Goal: Obtain resource: Obtain resource

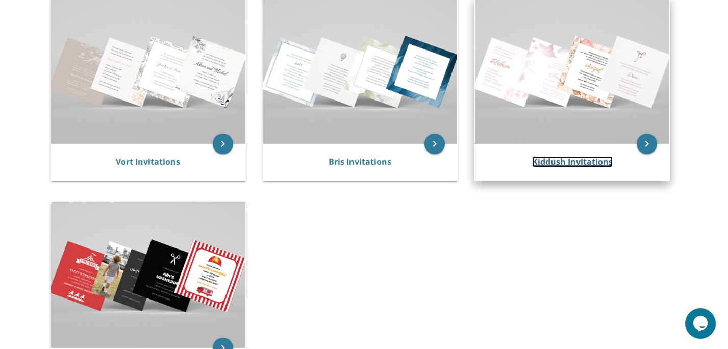
click at [550, 161] on link "Kiddush Invitations" at bounding box center [572, 161] width 81 height 11
click at [645, 146] on icon "keyboard_arrow_right" at bounding box center [647, 144] width 20 height 20
click at [648, 145] on icon "keyboard_arrow_right" at bounding box center [647, 144] width 20 height 20
click at [588, 96] on img at bounding box center [572, 70] width 194 height 145
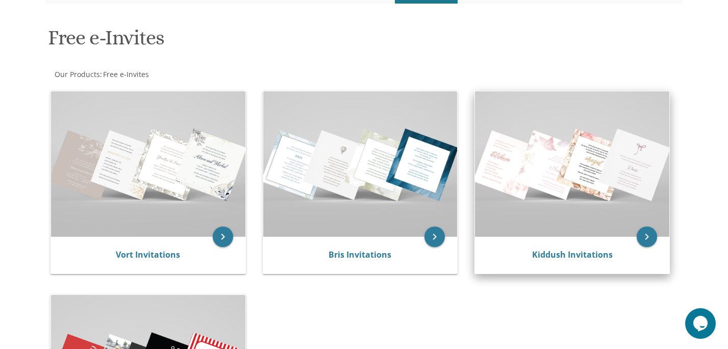
scroll to position [101, 0]
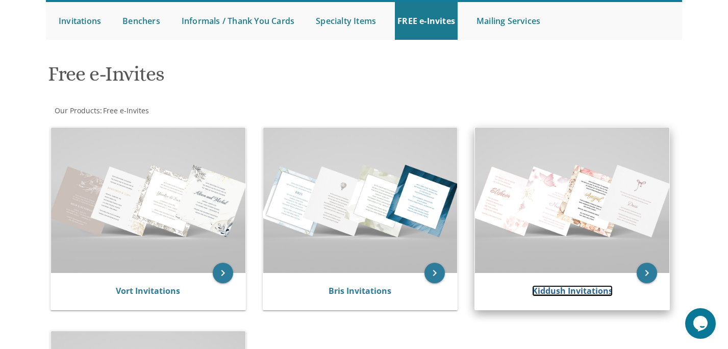
click at [546, 296] on link "Kiddush Invitations" at bounding box center [572, 290] width 81 height 11
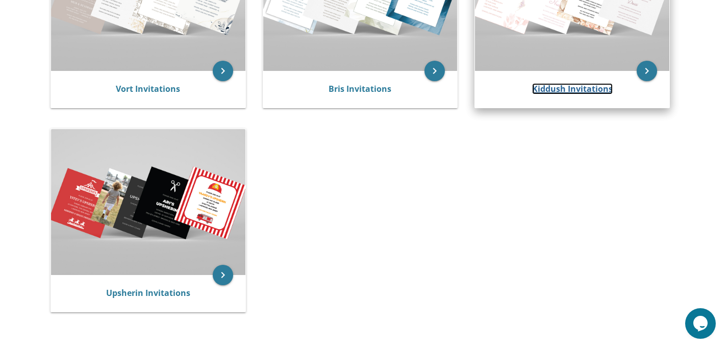
scroll to position [482, 0]
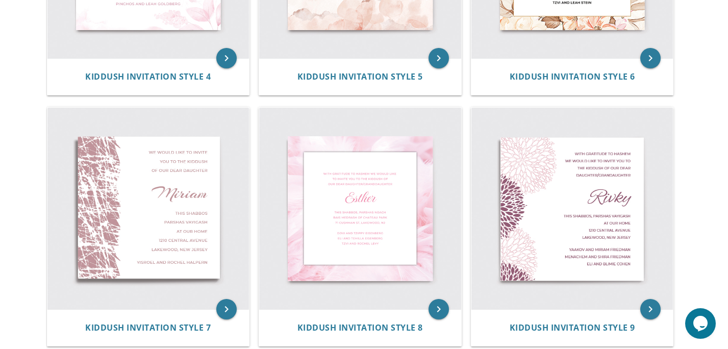
scroll to position [635, 0]
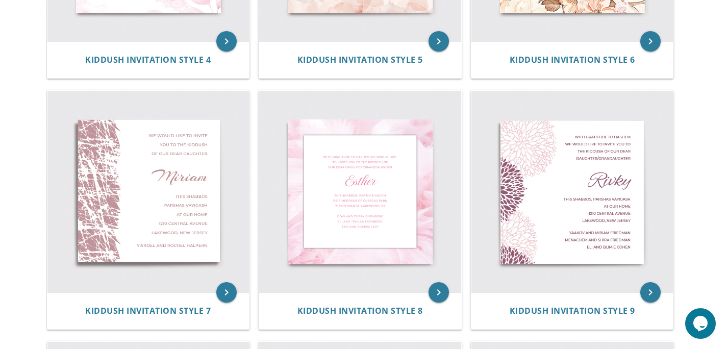
click at [555, 257] on img at bounding box center [573, 192] width 202 height 202
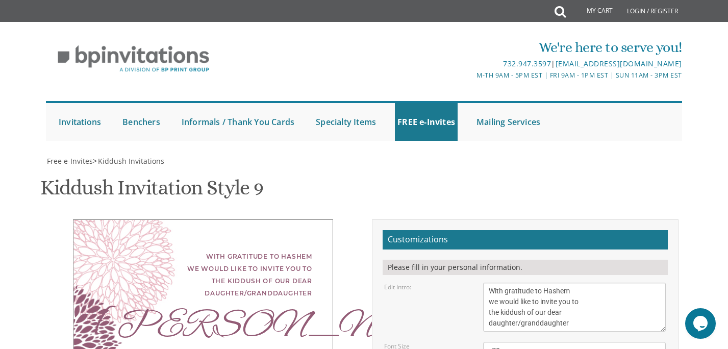
scroll to position [134, 0]
drag, startPoint x: 573, startPoint y: 188, endPoint x: 565, endPoint y: 181, distance: 10.5
click at [565, 283] on textarea "With gratitude to Hashem we would like to invite you to the kiddush of our dear…" at bounding box center [574, 307] width 183 height 49
click at [497, 283] on textarea "With gratitude to Hashem we would like to invite you to the kiddush of our dear…" at bounding box center [574, 307] width 183 height 49
drag, startPoint x: 501, startPoint y: 179, endPoint x: 528, endPoint y: 181, distance: 27.1
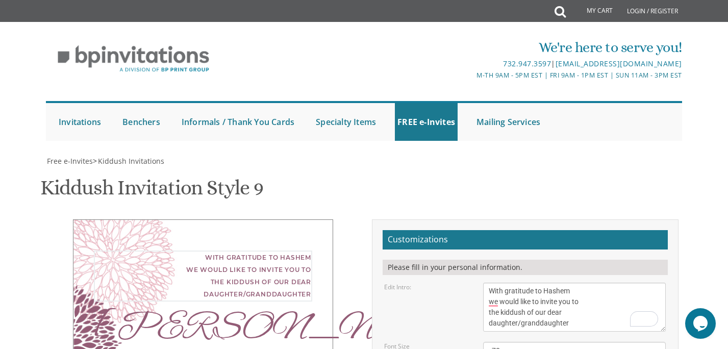
click at [528, 283] on textarea "With gratitude to Hashem we would like to invite you to the kiddush of our dear…" at bounding box center [574, 307] width 183 height 49
drag, startPoint x: 572, startPoint y: 186, endPoint x: 518, endPoint y: 190, distance: 54.2
click at [518, 283] on textarea "With gratitude to Hashem we would like to invite you to the kiddush of our dear…" at bounding box center [574, 307] width 183 height 49
drag, startPoint x: 526, startPoint y: 191, endPoint x: 550, endPoint y: 178, distance: 28.1
click at [550, 283] on textarea "With gratitude to Hashem we would like to invite you to the kiddush of our dear…" at bounding box center [574, 307] width 183 height 49
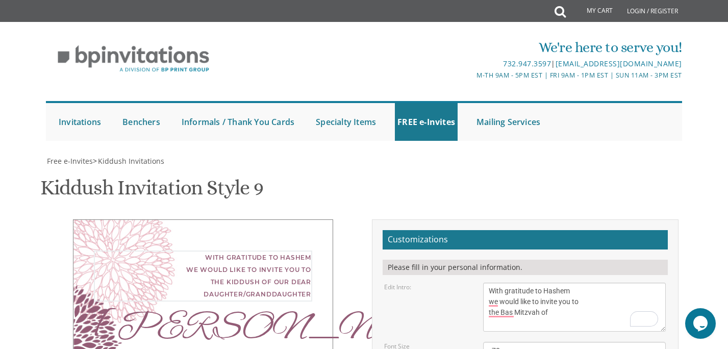
type textarea "With gratitude to Hashem we would like to invite you to the Bas Mitzvah of"
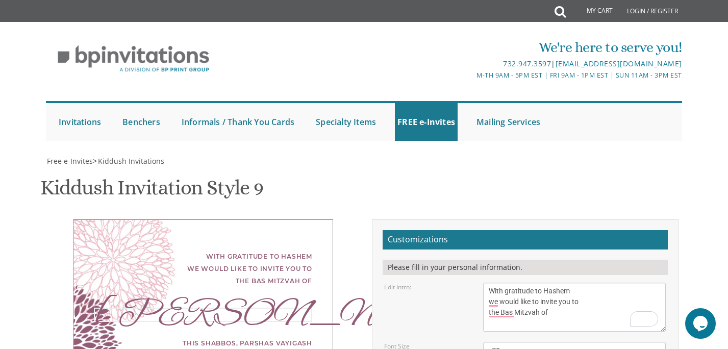
type textarea "[PERSON_NAME]"
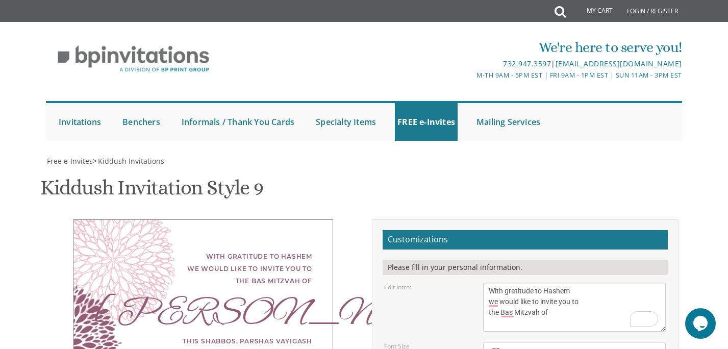
scroll to position [146, 0]
drag, startPoint x: 571, startPoint y: 291, endPoint x: 560, endPoint y: 287, distance: 11.3
drag, startPoint x: 602, startPoint y: 258, endPoint x: 481, endPoint y: 256, distance: 120.5
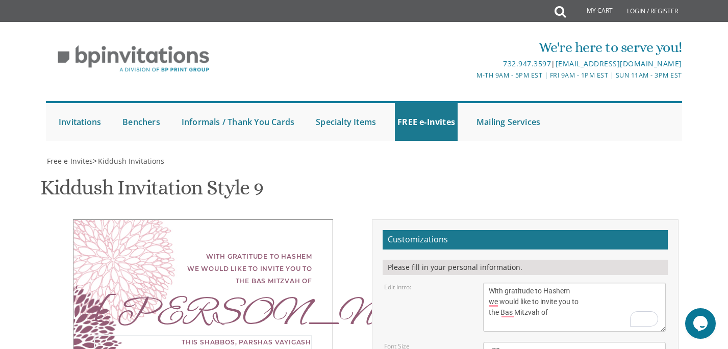
drag, startPoint x: 559, startPoint y: 268, endPoint x: 473, endPoint y: 270, distance: 85.8
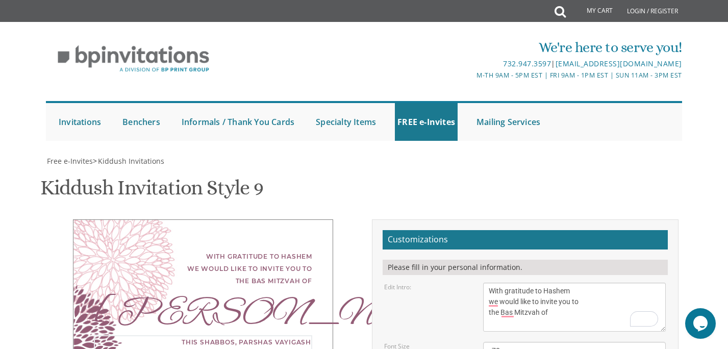
type textarea "at our home 1928 Powder Horn Rd Ro"
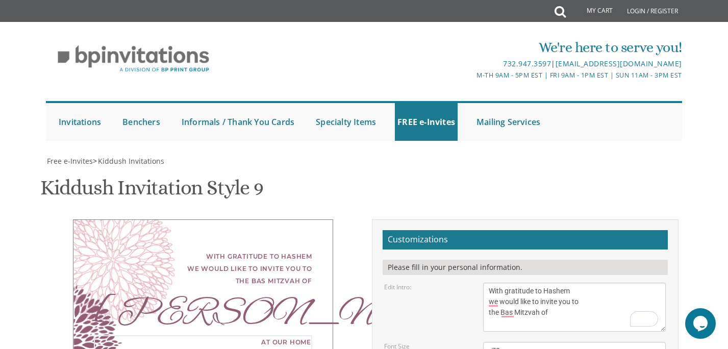
drag, startPoint x: 512, startPoint y: 280, endPoint x: 462, endPoint y: 278, distance: 49.6
type textarea "at our home 1928 Powder Horn Rd Toms River, NJ"
drag, startPoint x: 567, startPoint y: 300, endPoint x: 455, endPoint y: 272, distance: 114.6
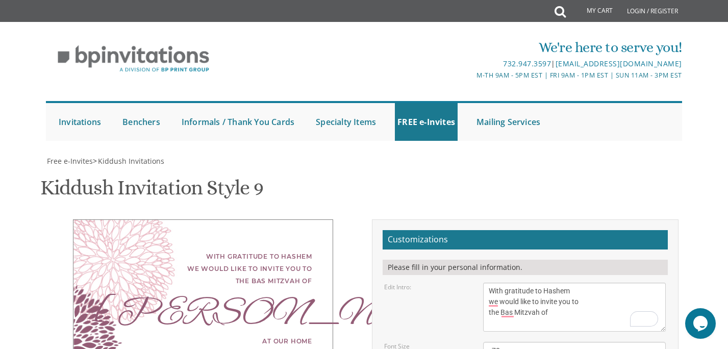
click at [510, 283] on textarea "With gratitude to Hashem we would like to invite you to the kiddush of our dear…" at bounding box center [574, 307] width 183 height 49
drag, startPoint x: 573, startPoint y: 116, endPoint x: 580, endPoint y: 116, distance: 6.6
click at [578, 283] on textarea "With gratitude to Hashem we would like to invite you to the kiddush of our dear…" at bounding box center [574, 307] width 183 height 49
drag, startPoint x: 592, startPoint y: 117, endPoint x: 486, endPoint y: 103, distance: 106.6
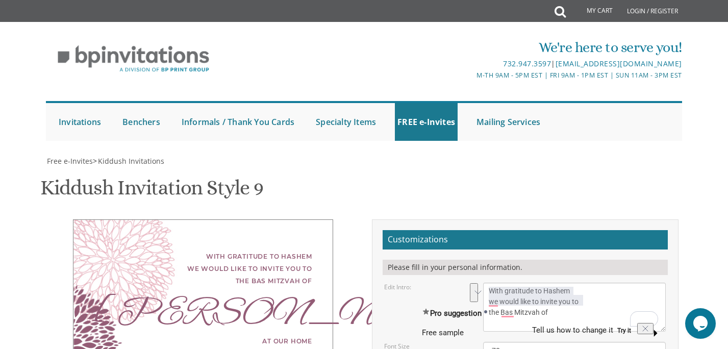
click at [458, 283] on div "Edit Intro:" at bounding box center [426, 287] width 99 height 9
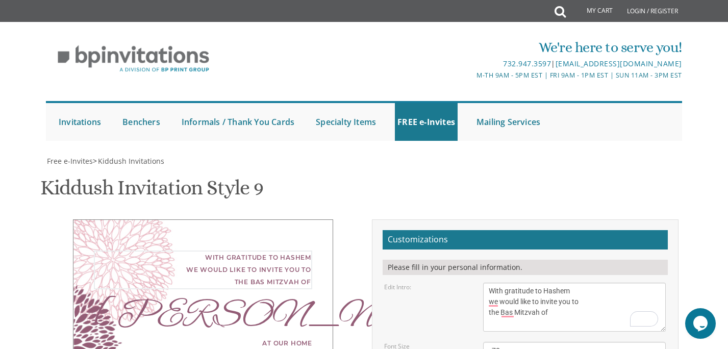
click at [518, 283] on textarea "With gratitude to Hashem we would like to invite you to the kiddush of our dear…" at bounding box center [574, 307] width 183 height 49
drag, startPoint x: 596, startPoint y: 119, endPoint x: 559, endPoint y: 115, distance: 37.4
click at [559, 283] on textarea "With gratitude to Hashem we would like to invite you to the kiddush of our dear…" at bounding box center [574, 307] width 183 height 49
click at [557, 283] on textarea "With gratitude to Hashem we would like to invite you to the kiddush of our dear…" at bounding box center [574, 307] width 183 height 49
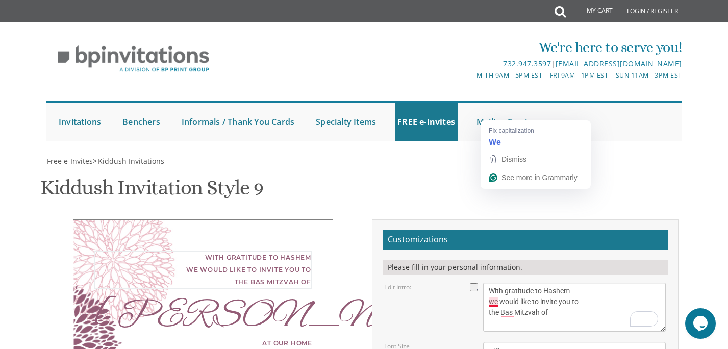
drag, startPoint x: 567, startPoint y: 116, endPoint x: 590, endPoint y: 123, distance: 23.9
click at [590, 123] on html "My Cart Total: View Cart Item(s) Submit My Cart Total: View Cart Item(s) Login …" at bounding box center [364, 174] width 728 height 349
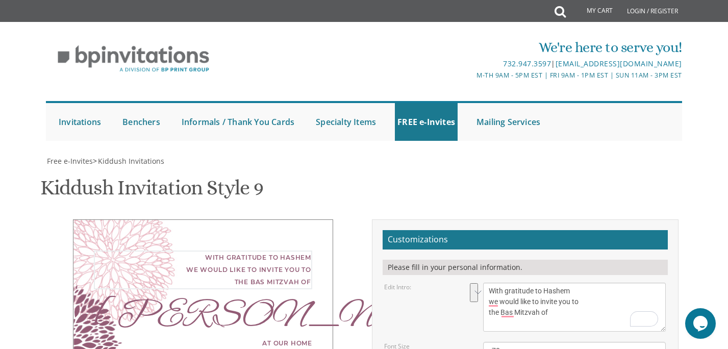
click at [601, 283] on textarea "With gratitude to Hashem we would like to invite you to the kiddush of our dear…" at bounding box center [574, 307] width 183 height 49
drag, startPoint x: 569, startPoint y: 243, endPoint x: 482, endPoint y: 222, distance: 89.4
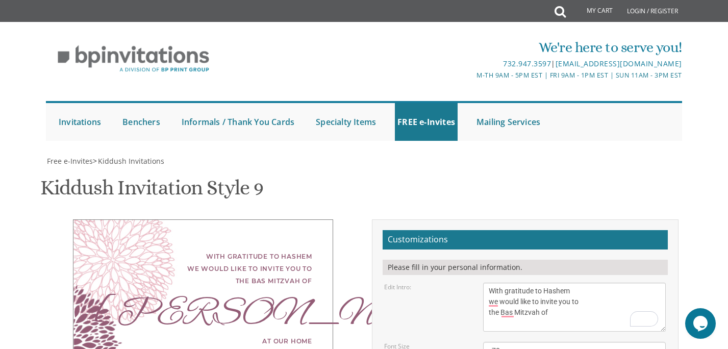
scroll to position [148, 0]
click at [300, 335] on div "at our home 1928 Powder Horn Rd Toms River, NJ" at bounding box center [203, 347] width 218 height 25
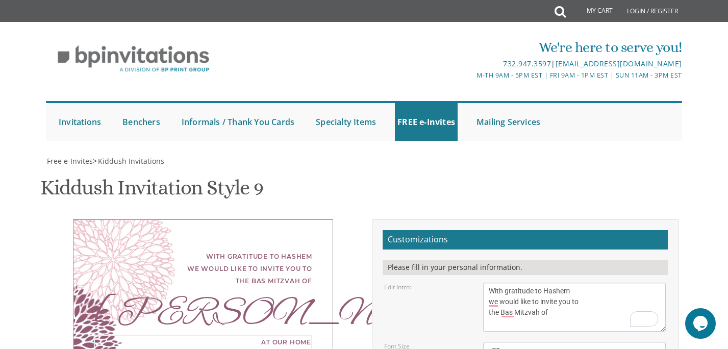
type textarea "Can't wait to see you there! RSVP to [PHONE_NUMBER]"
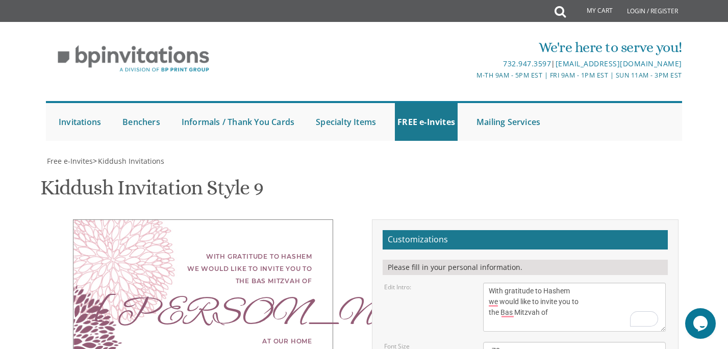
scroll to position [356, 0]
type input "[EMAIL_ADDRESS][DOMAIN_NAME]"
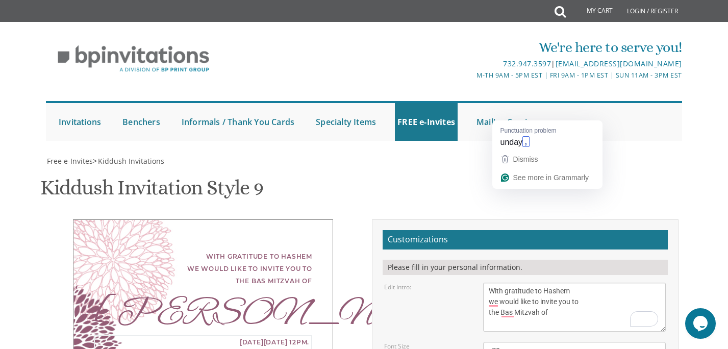
drag, startPoint x: 502, startPoint y: 113, endPoint x: 462, endPoint y: 113, distance: 39.8
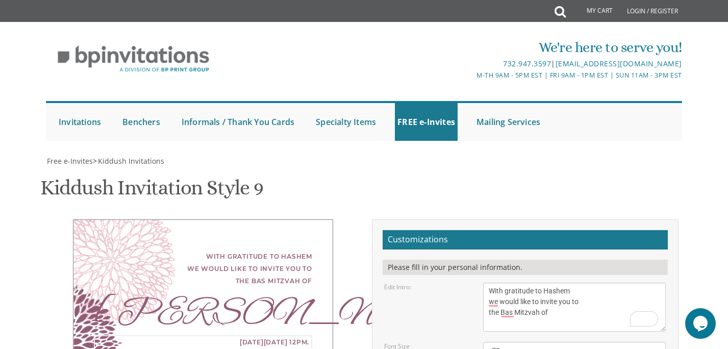
drag, startPoint x: 535, startPoint y: 128, endPoint x: 496, endPoint y: 128, distance: 38.8
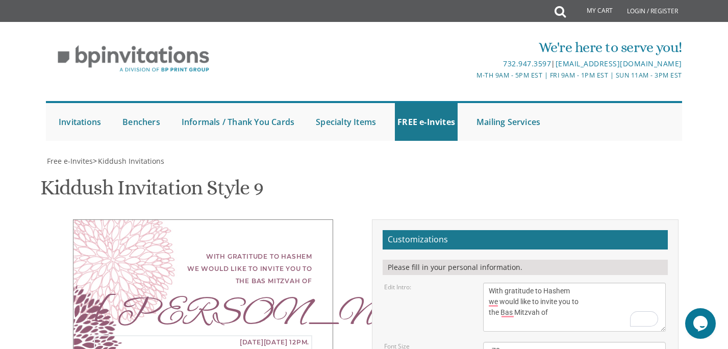
drag, startPoint x: 497, startPoint y: 127, endPoint x: 486, endPoint y: 127, distance: 10.7
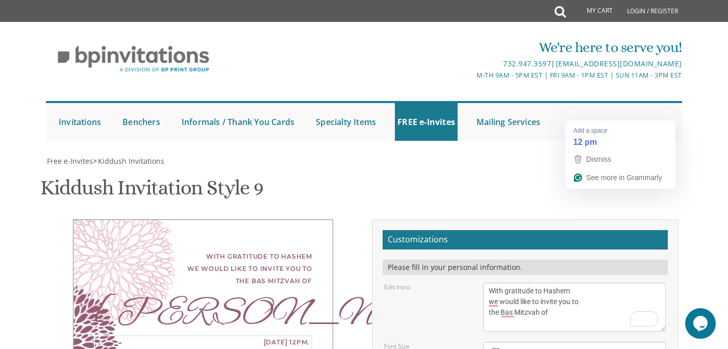
type textarea "[DATE][STREET_ADDRESS][PERSON_NAME]"
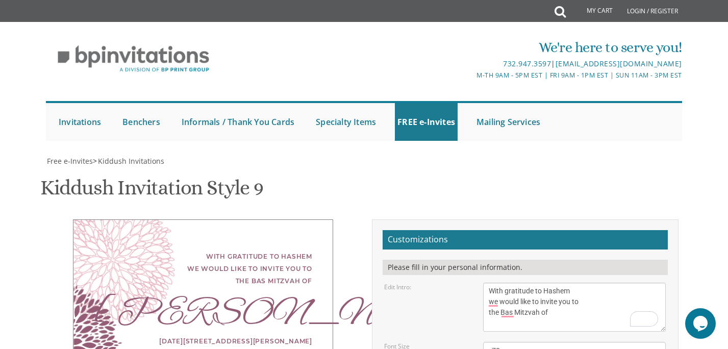
type textarea "Can't wait to see you there! RSVP to [PHONE_NUMBER]"
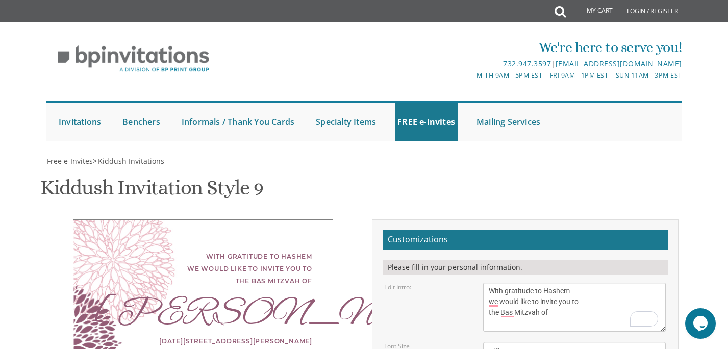
type textarea "Sunday, September 14th, 12-1:30pm. 1928 Powder Horn Rd Toms River, NJ"
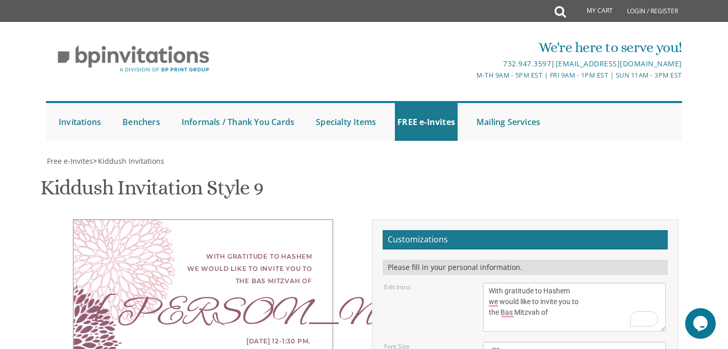
type textarea "[DATE] 12-1:30 pm. [STREET_ADDRESS][PERSON_NAME]"
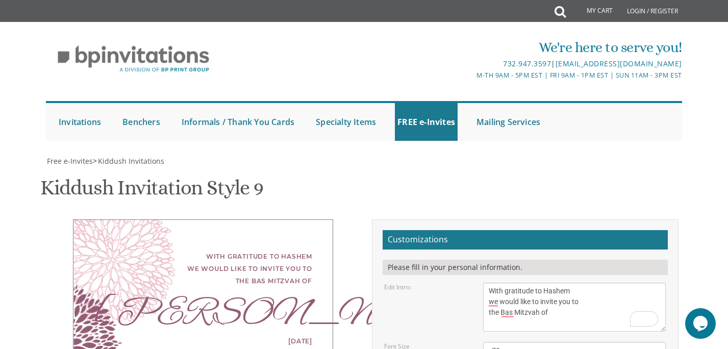
scroll to position [482, 0]
